Goal: Task Accomplishment & Management: Complete application form

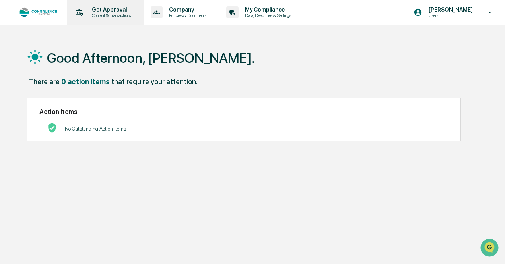
click at [114, 15] on p "Content & Transactions" at bounding box center [109, 16] width 49 height 6
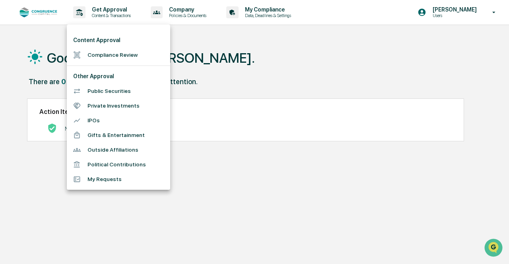
click at [110, 165] on li "Political Contributions" at bounding box center [118, 164] width 103 height 15
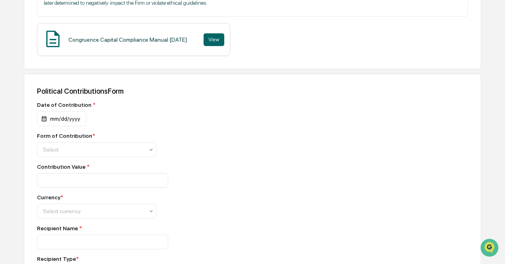
scroll to position [176, 0]
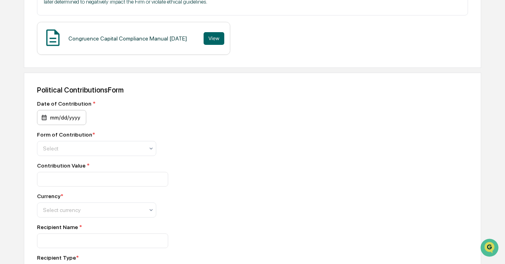
click at [79, 118] on div "mm/dd/yyyy" at bounding box center [61, 117] width 49 height 15
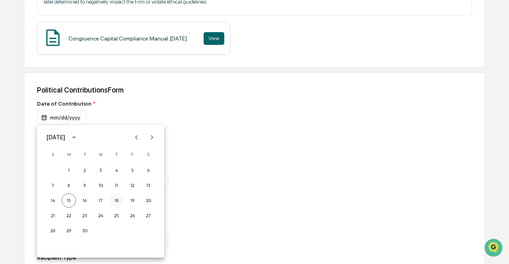
click at [116, 199] on button "18" at bounding box center [116, 201] width 14 height 14
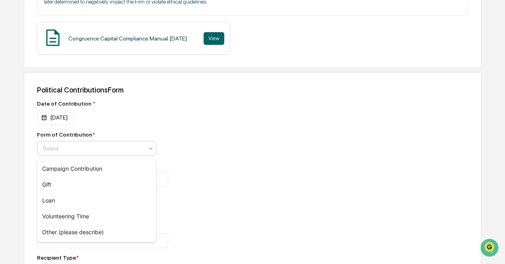
click at [91, 151] on div at bounding box center [93, 149] width 101 height 8
click at [75, 170] on div "Campaign Contribution" at bounding box center [96, 169] width 118 height 16
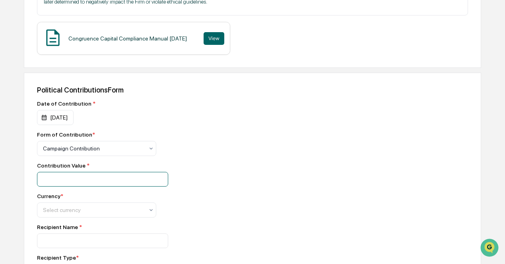
click at [75, 183] on input "number" at bounding box center [102, 179] width 131 height 15
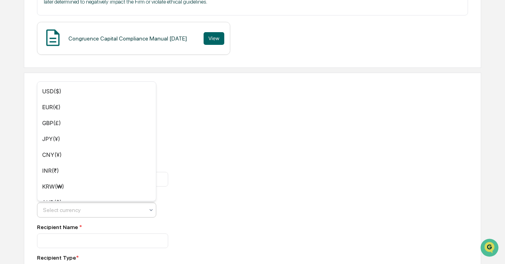
click at [73, 212] on div at bounding box center [93, 210] width 101 height 8
click at [67, 86] on div "USD($)" at bounding box center [96, 91] width 118 height 16
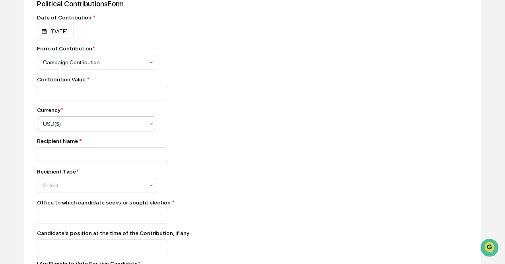
scroll to position [262, 0]
drag, startPoint x: 54, startPoint y: 93, endPoint x: 21, endPoint y: 91, distance: 32.6
click at [21, 91] on div "Home Get Approval Political Contributions Political Contributions Request - Pol…" at bounding box center [252, 179] width 505 height 809
type input "***"
click at [69, 151] on input at bounding box center [102, 154] width 131 height 15
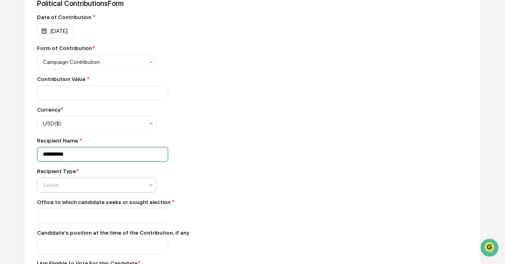
type input "**********"
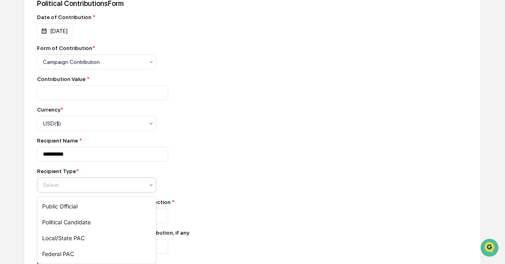
click at [150, 183] on div at bounding box center [151, 185] width 6 height 14
click at [96, 223] on div "Political Candidate" at bounding box center [96, 223] width 118 height 16
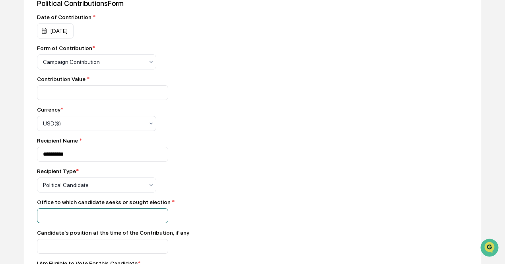
click at [103, 222] on input at bounding box center [102, 216] width 131 height 15
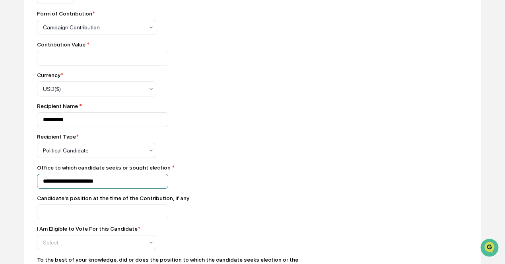
scroll to position [298, 0]
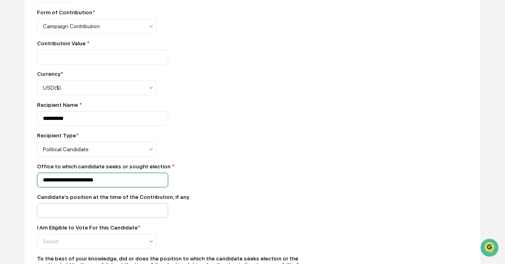
type input "**********"
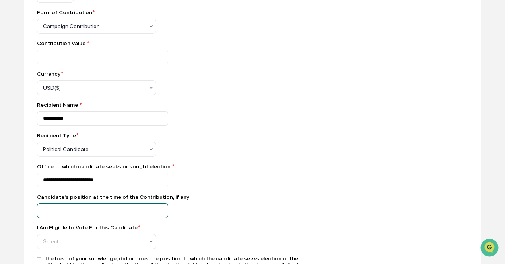
click at [78, 209] on input at bounding box center [102, 211] width 131 height 15
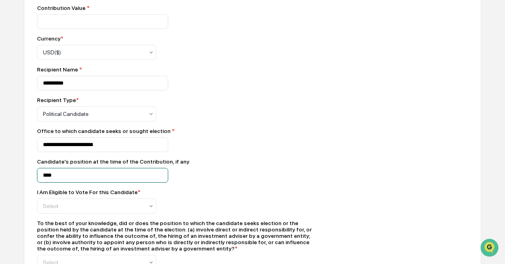
scroll to position [334, 0]
type input "****"
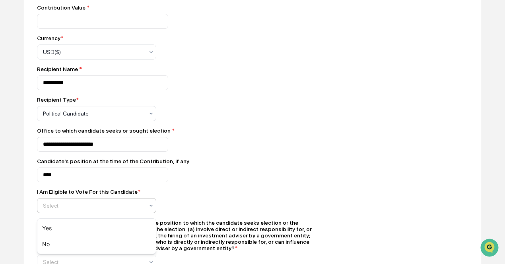
click at [154, 210] on div "Select" at bounding box center [96, 205] width 119 height 15
click at [114, 240] on div "No" at bounding box center [96, 244] width 118 height 16
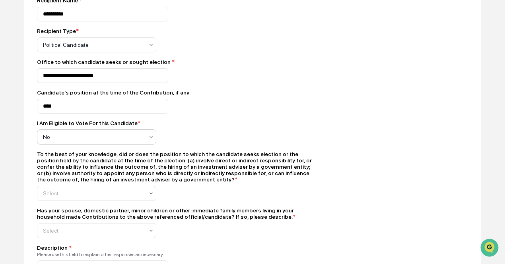
scroll to position [405, 0]
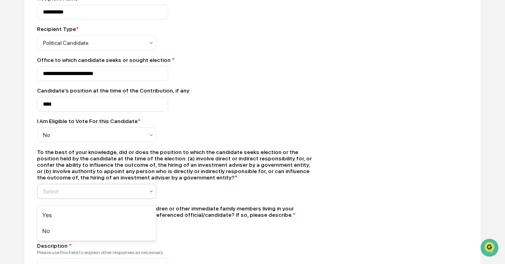
click at [148, 194] on icon at bounding box center [151, 191] width 6 height 6
drag, startPoint x: 124, startPoint y: 232, endPoint x: 109, endPoint y: 229, distance: 14.9
click at [109, 229] on div "No" at bounding box center [96, 231] width 118 height 16
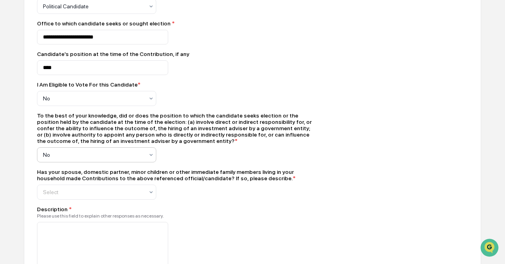
scroll to position [456, 0]
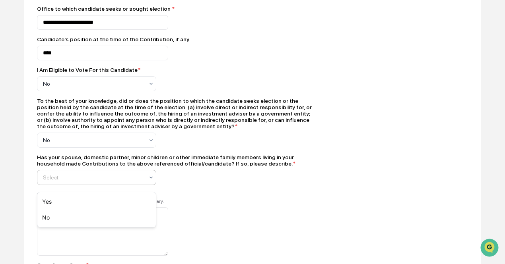
click at [150, 179] on icon at bounding box center [151, 177] width 6 height 6
click at [121, 218] on div "No" at bounding box center [96, 218] width 118 height 16
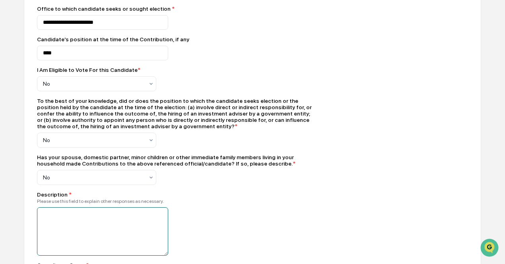
click at [121, 218] on textarea at bounding box center [102, 231] width 131 height 48
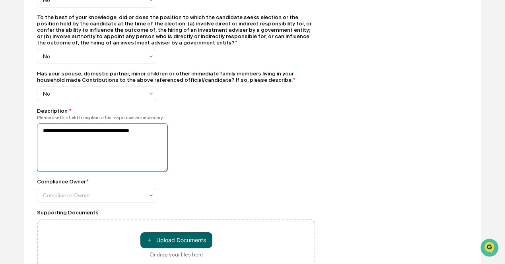
scroll to position [540, 0]
type textarea "**********"
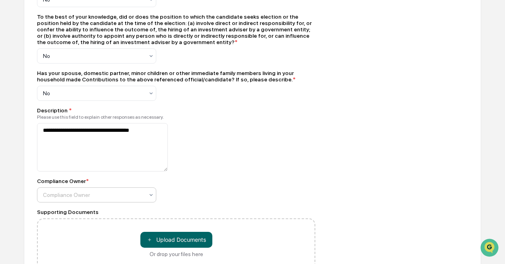
click at [149, 197] on div at bounding box center [151, 195] width 6 height 14
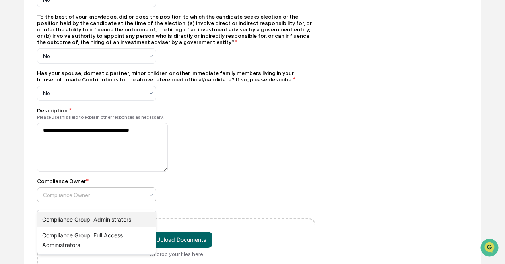
click at [137, 217] on div "Compliance Group: Administrators" at bounding box center [96, 220] width 118 height 16
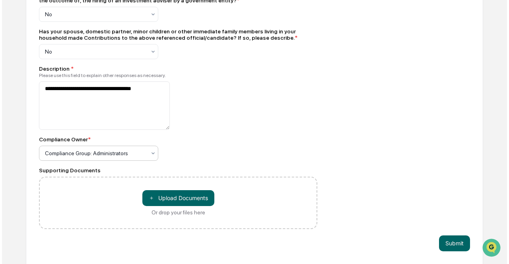
scroll to position [588, 0]
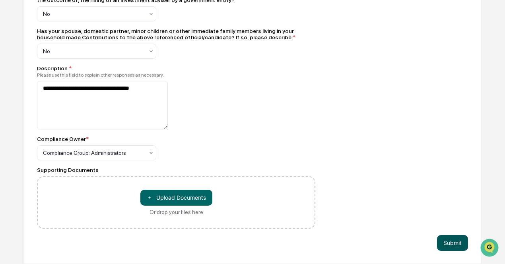
click at [458, 239] on button "Submit" at bounding box center [452, 243] width 31 height 16
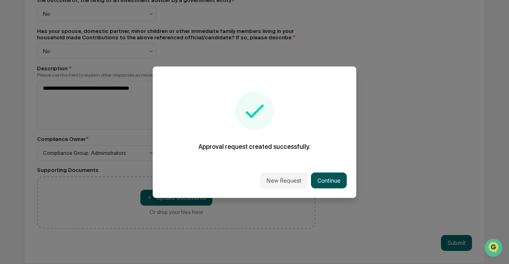
click at [331, 176] on button "Continue" at bounding box center [329, 181] width 36 height 16
